Goal: Task Accomplishment & Management: Manage account settings

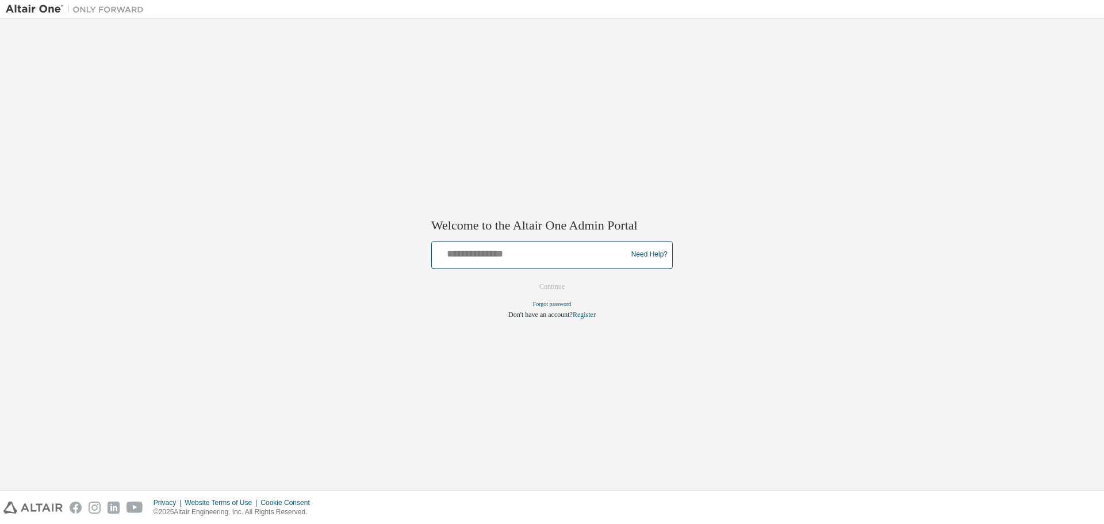
click at [534, 256] on input "text" at bounding box center [531, 252] width 189 height 17
type input "**********"
click at [549, 292] on button "Continue" at bounding box center [551, 286] width 49 height 17
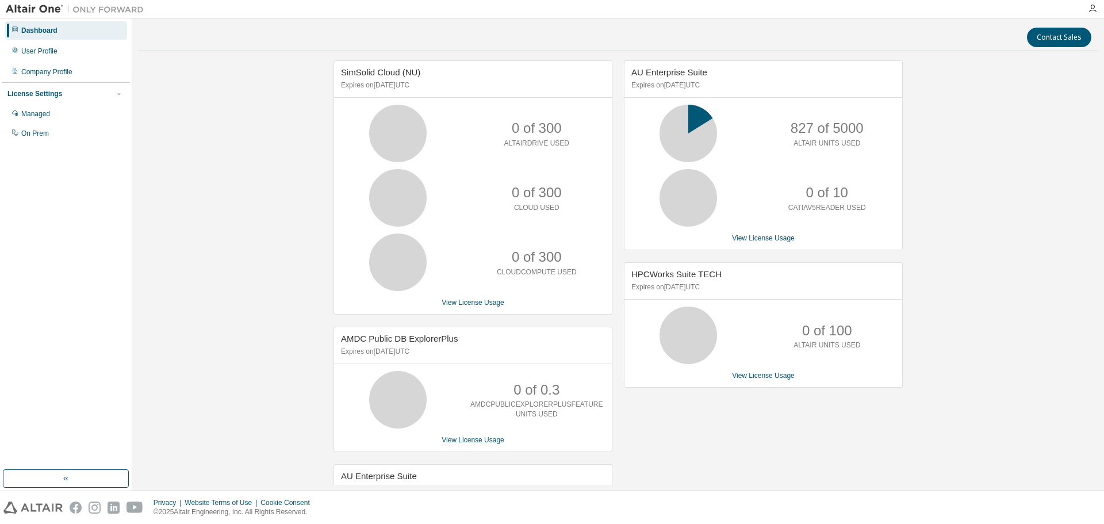
click at [1094, 2] on div at bounding box center [1092, 8] width 23 height 17
click at [1091, 7] on icon "button" at bounding box center [1092, 8] width 9 height 9
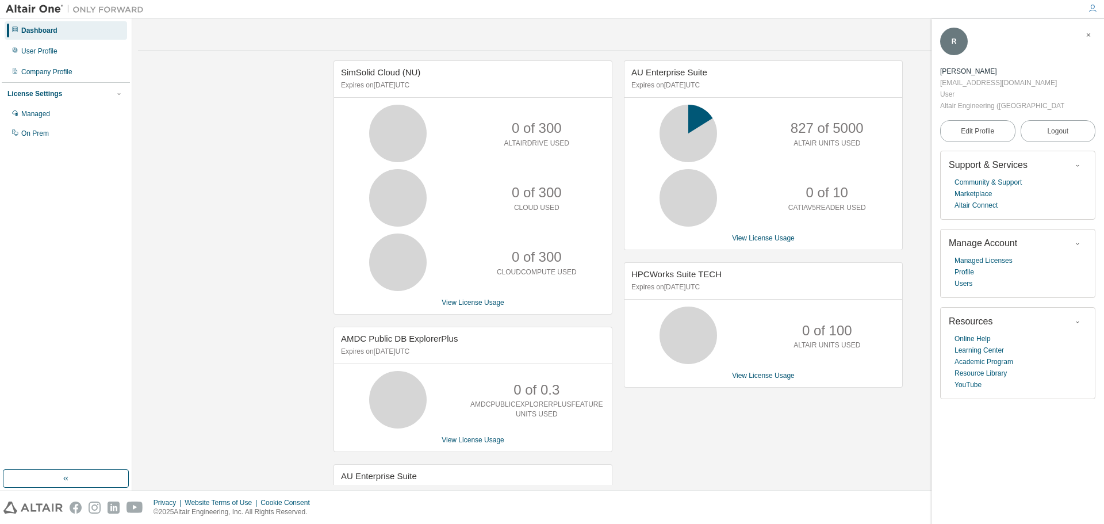
click at [69, 29] on div "Dashboard" at bounding box center [66, 30] width 123 height 18
click at [52, 58] on div "User Profile" at bounding box center [66, 51] width 123 height 18
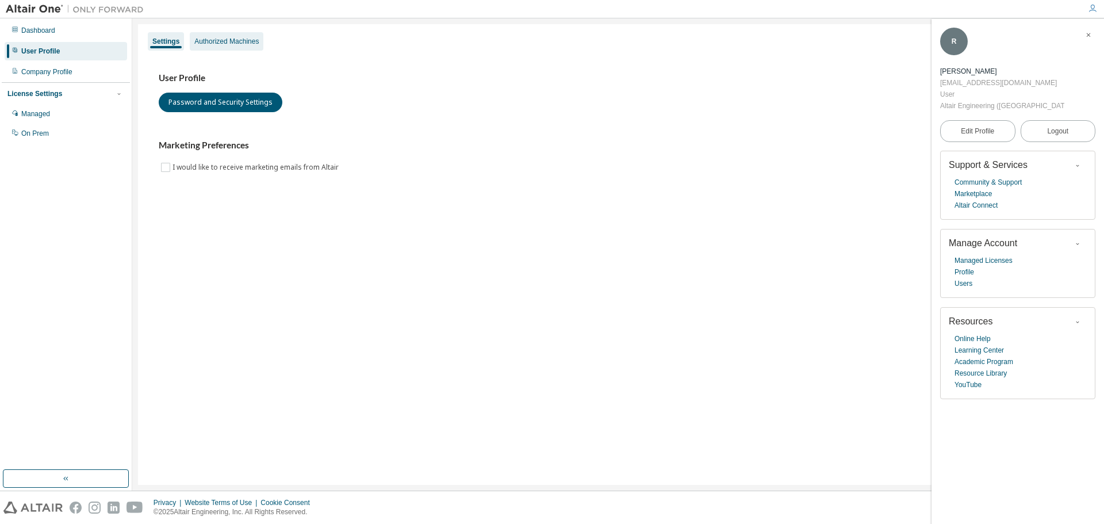
click at [242, 32] on div "Authorized Machines" at bounding box center [227, 41] width 74 height 18
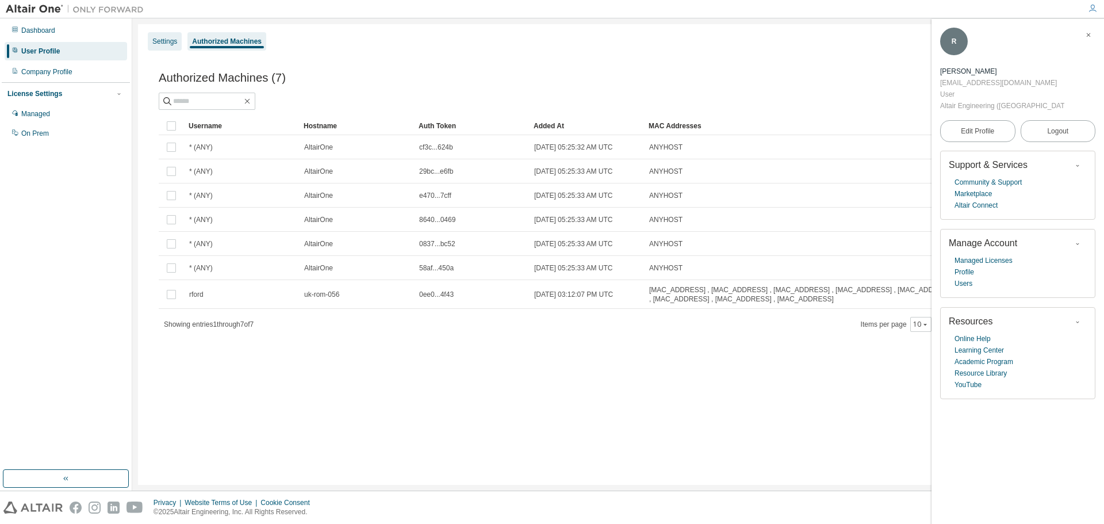
click at [172, 40] on div "Settings" at bounding box center [164, 41] width 25 height 9
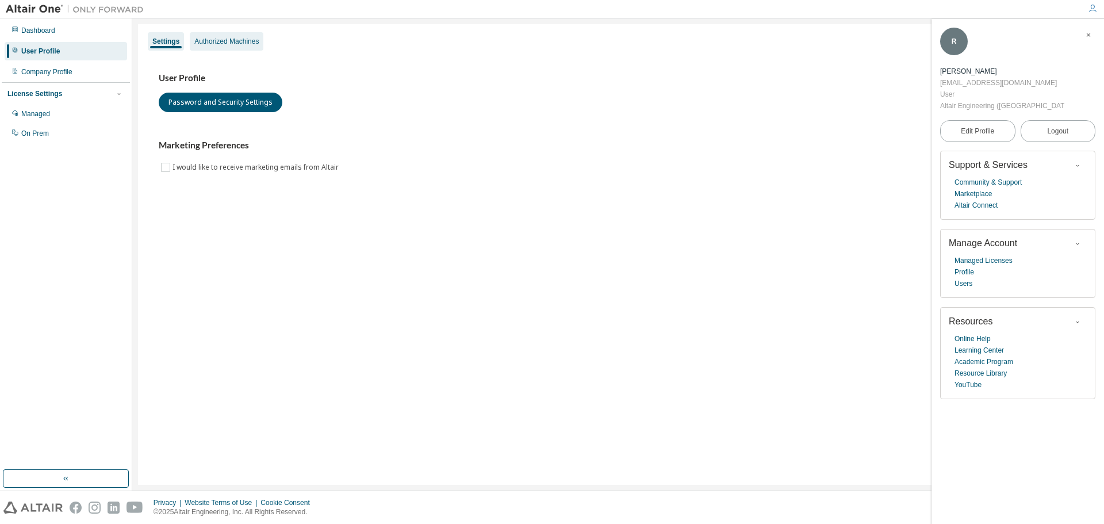
click at [242, 41] on div "Authorized Machines" at bounding box center [226, 41] width 64 height 9
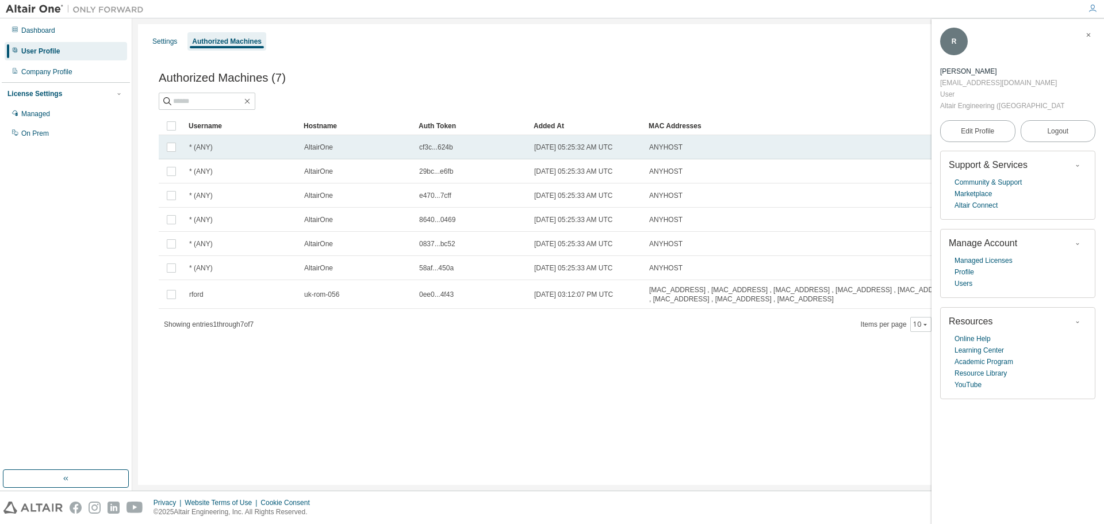
click at [394, 154] on td "AltairOne" at bounding box center [356, 147] width 115 height 24
click at [395, 151] on div "AltairOne" at bounding box center [356, 147] width 105 height 9
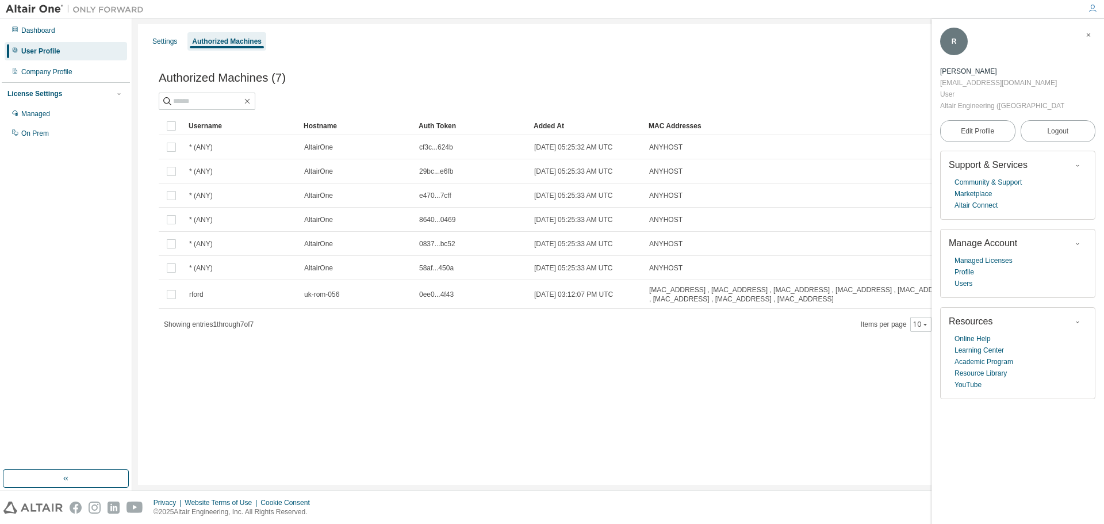
click at [1088, 35] on icon "button" at bounding box center [1088, 35] width 7 height 7
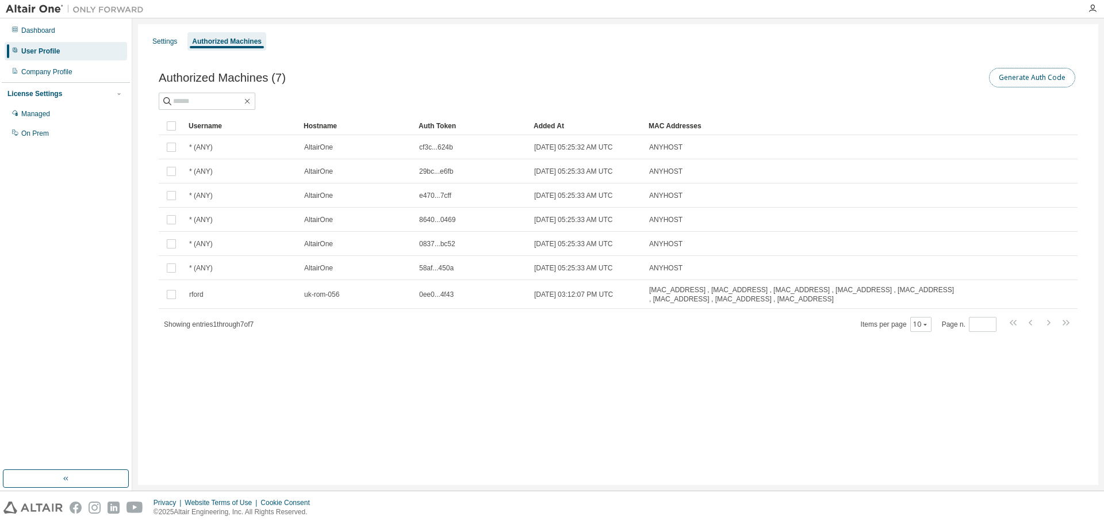
click at [1038, 81] on button "Generate Auth Code" at bounding box center [1032, 78] width 86 height 20
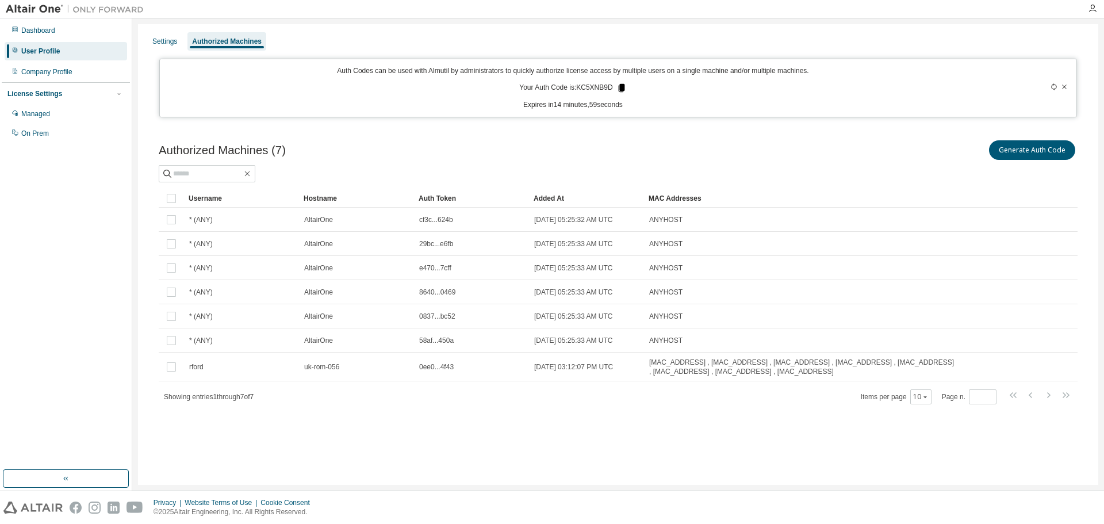
click at [625, 86] on icon at bounding box center [621, 88] width 6 height 8
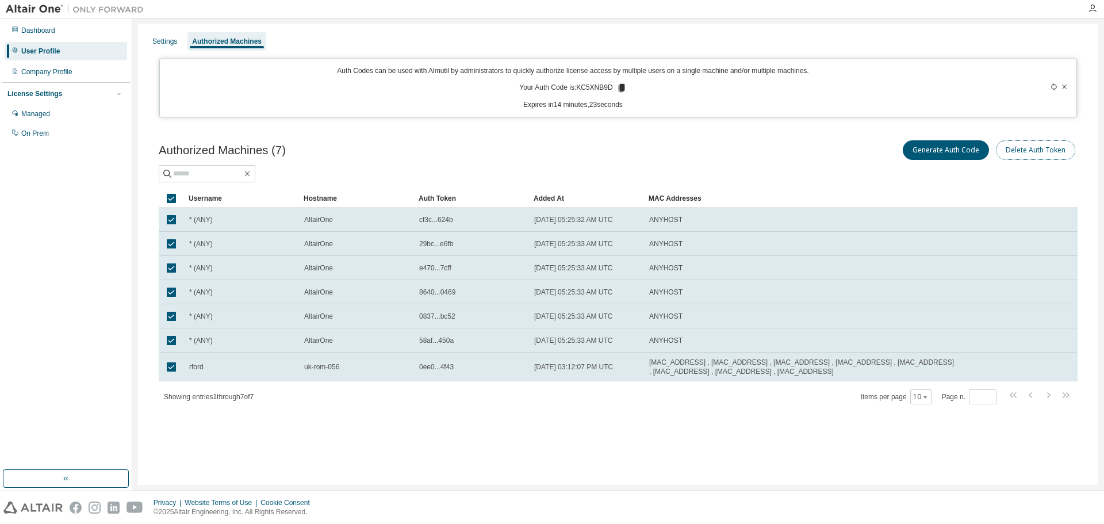
click at [1045, 150] on button "Delete Auth Token" at bounding box center [1035, 150] width 79 height 20
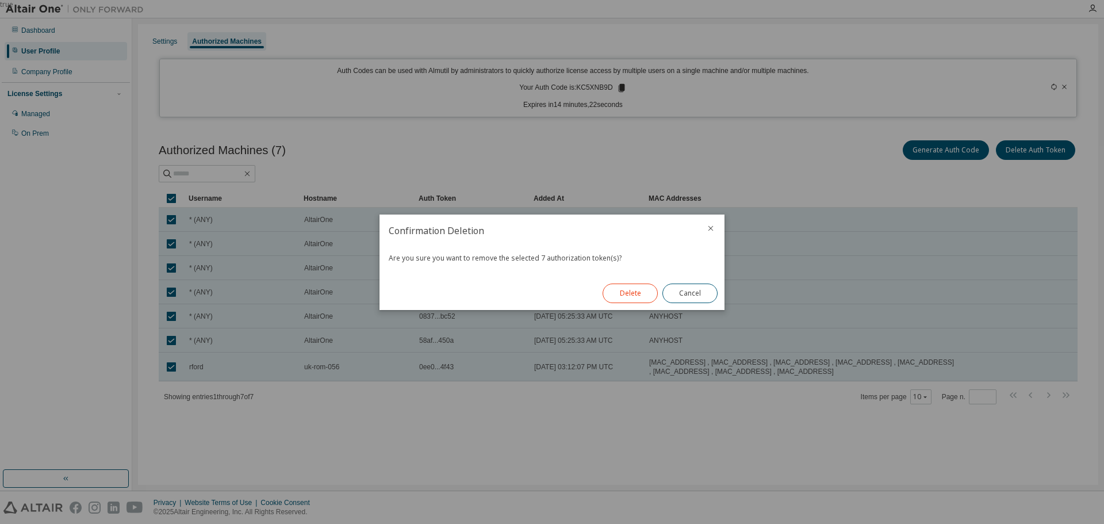
click at [636, 299] on button "Delete" at bounding box center [630, 294] width 55 height 20
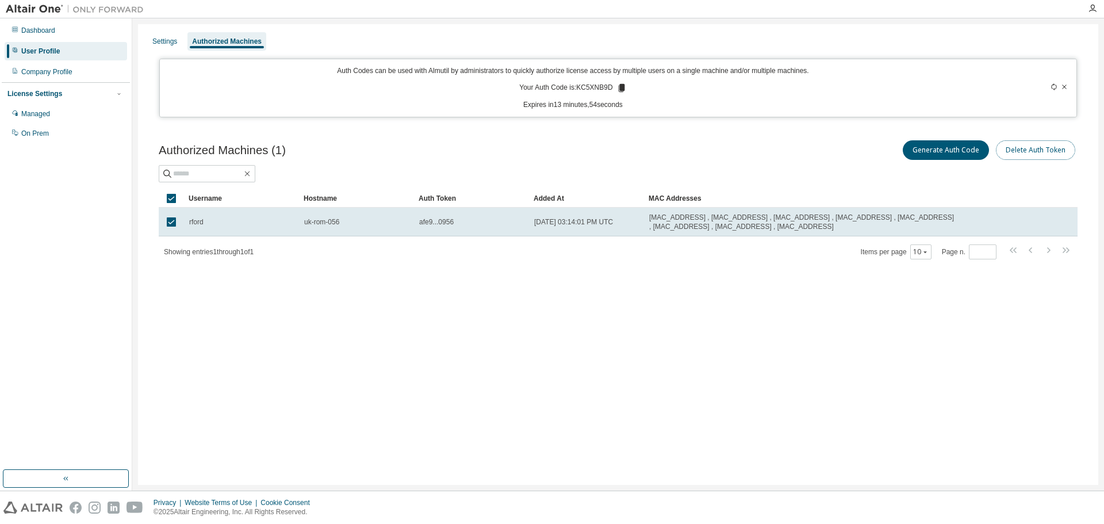
click at [1039, 152] on button "Delete Auth Token" at bounding box center [1035, 150] width 79 height 20
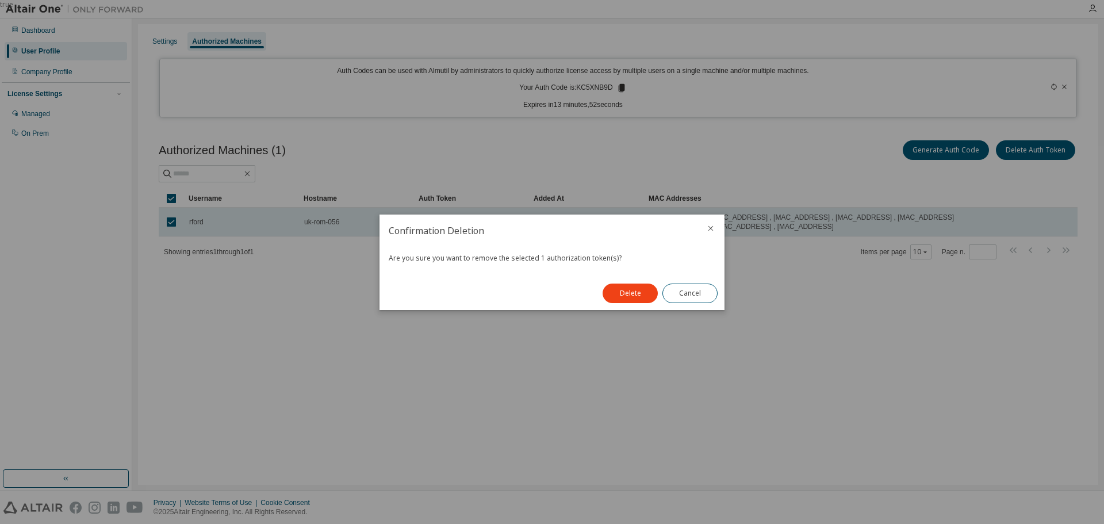
click at [631, 292] on button "Delete" at bounding box center [630, 294] width 55 height 20
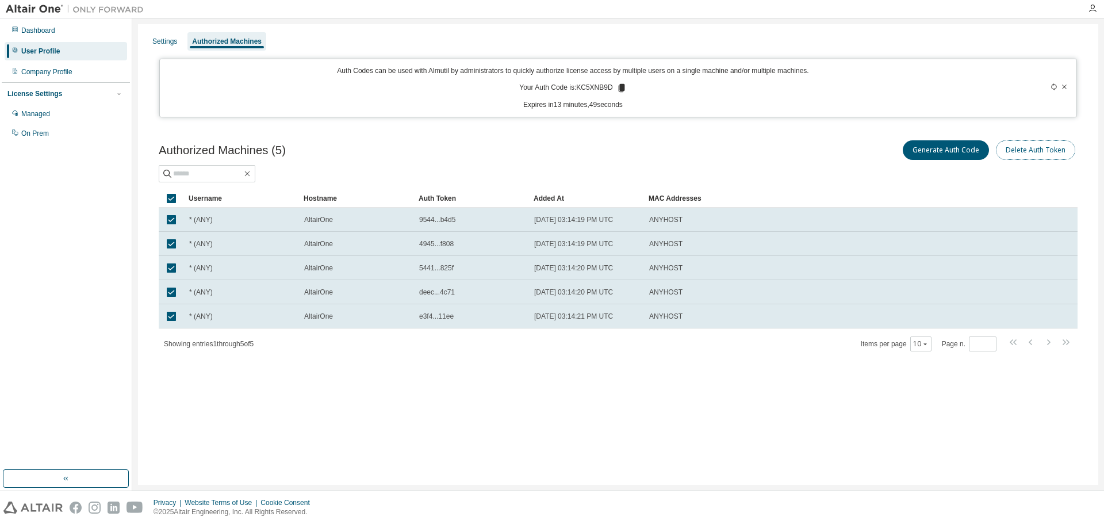
click at [1024, 150] on button "Delete Auth Token" at bounding box center [1035, 150] width 79 height 20
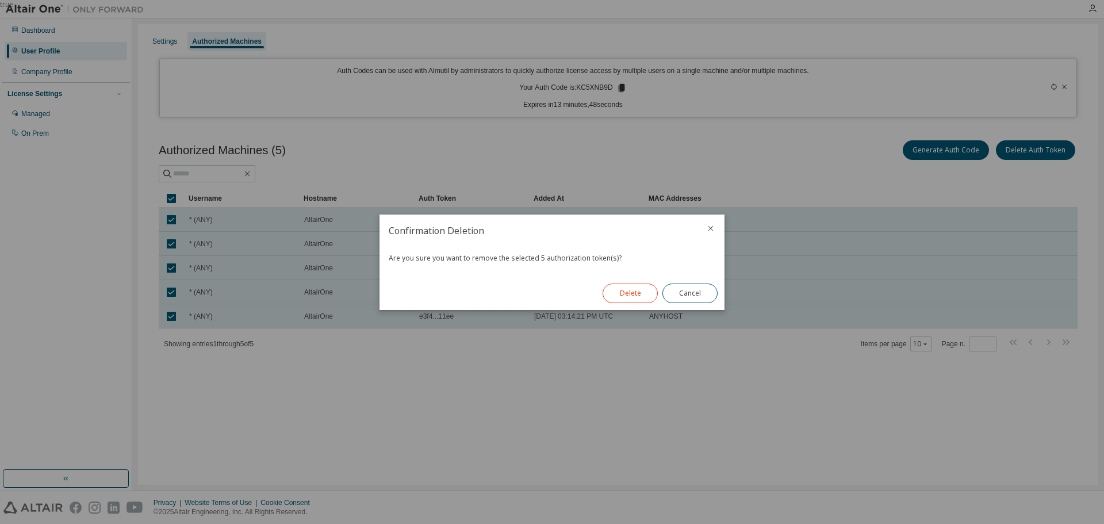
click at [638, 284] on button "Delete" at bounding box center [630, 294] width 55 height 20
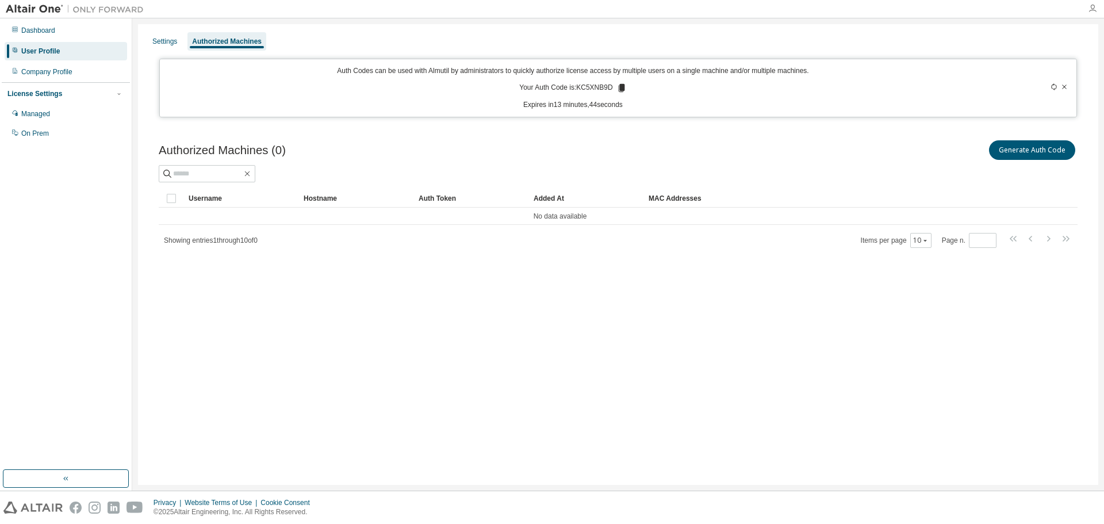
click at [1094, 5] on icon "button" at bounding box center [1092, 8] width 9 height 9
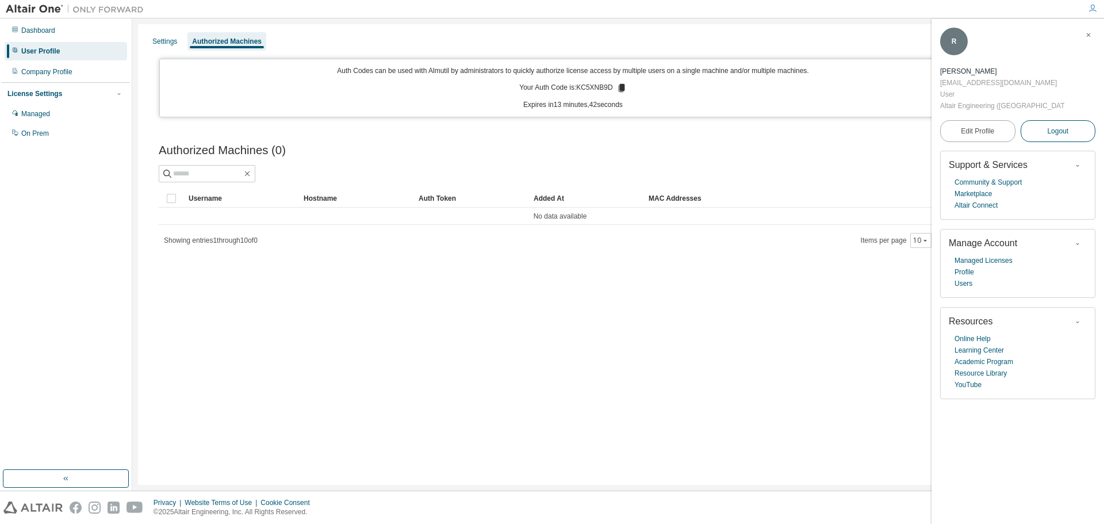
click at [1058, 120] on button "Logout" at bounding box center [1058, 131] width 75 height 22
